Goal: Transaction & Acquisition: Purchase product/service

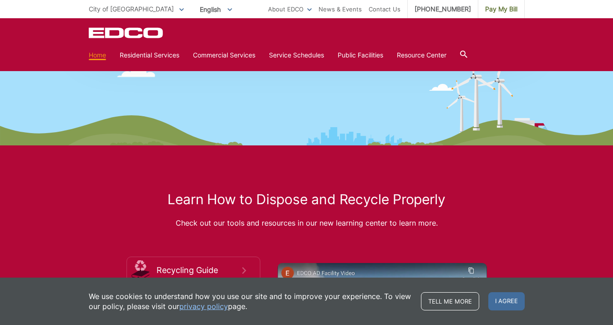
scroll to position [1266, 0]
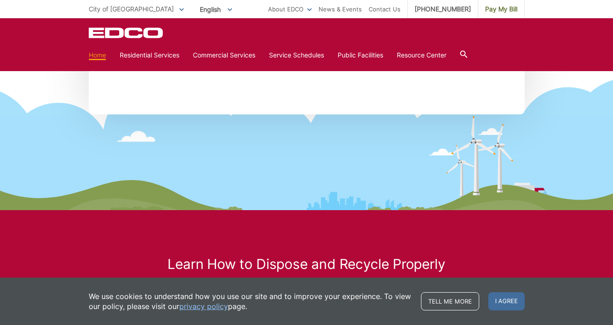
scroll to position [1194, 0]
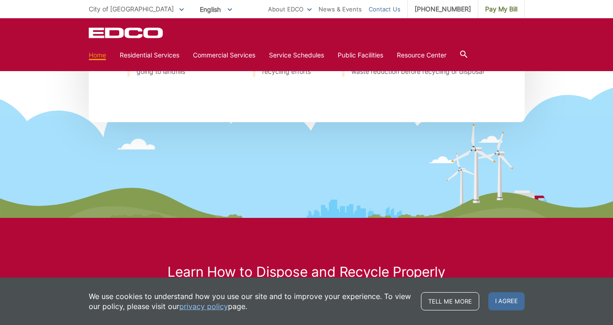
click at [392, 5] on link "Contact Us" at bounding box center [385, 9] width 32 height 10
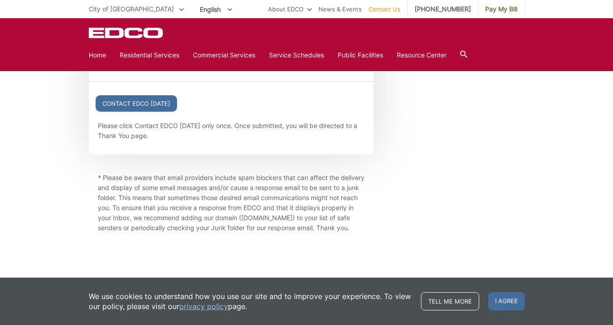
scroll to position [1124, 0]
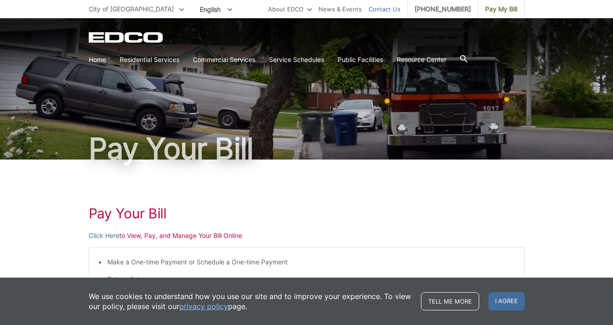
click at [401, 9] on link "Contact Us" at bounding box center [385, 9] width 32 height 10
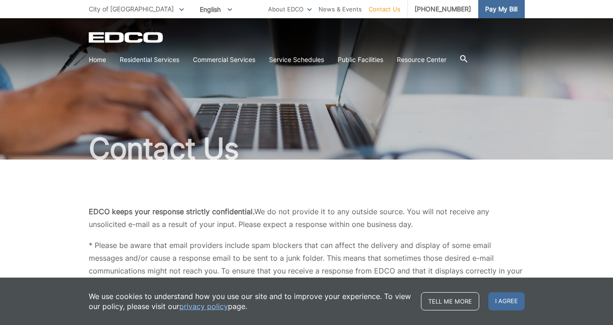
click at [489, 7] on span "Pay My Bill" at bounding box center [501, 9] width 32 height 10
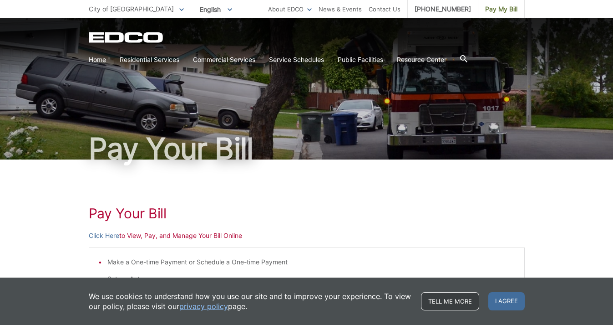
click at [468, 302] on link "Tell me more" at bounding box center [450, 301] width 58 height 18
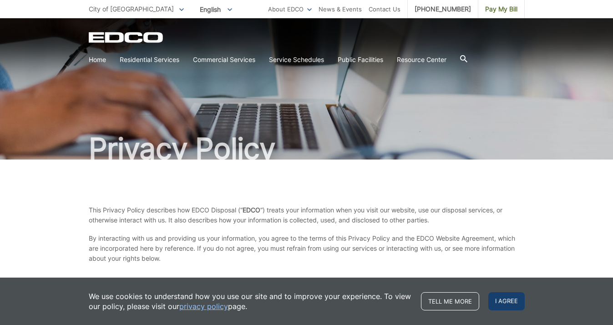
click at [517, 300] on span "I agree" at bounding box center [506, 301] width 36 height 18
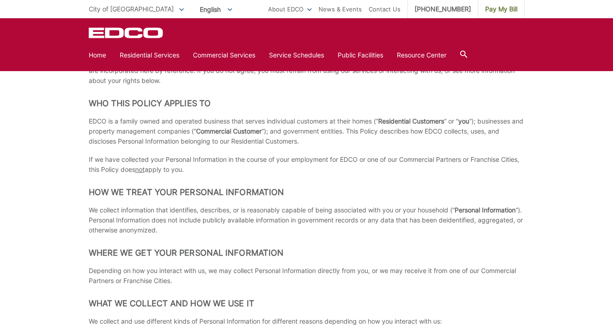
scroll to position [96, 0]
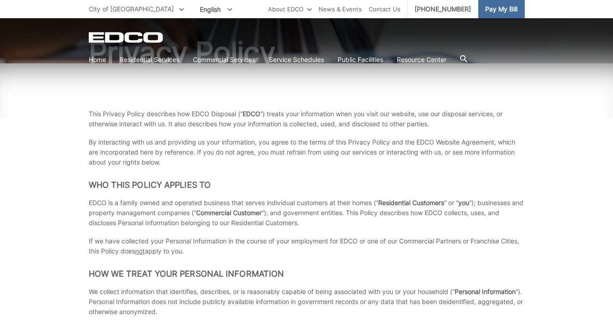
click at [498, 5] on span "Pay My Bill" at bounding box center [501, 9] width 32 height 10
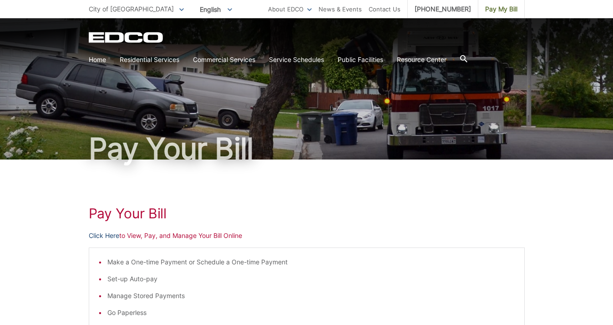
click at [107, 235] on link "Click Here" at bounding box center [104, 235] width 31 height 10
